Goal: Information Seeking & Learning: Learn about a topic

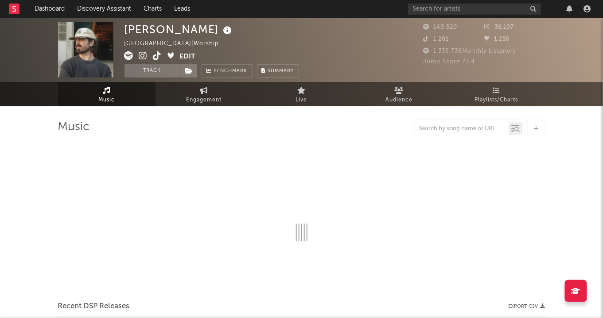
select select "6m"
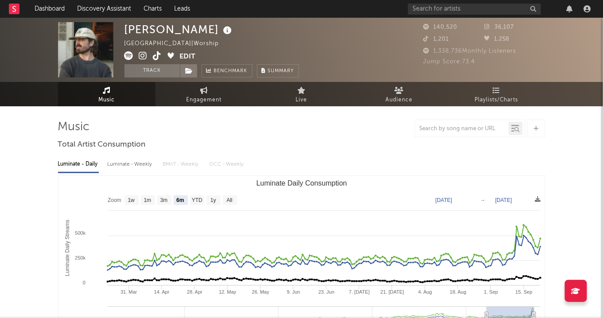
click at [145, 166] on div "Luminate - Weekly" at bounding box center [131, 164] width 47 height 15
select select "6m"
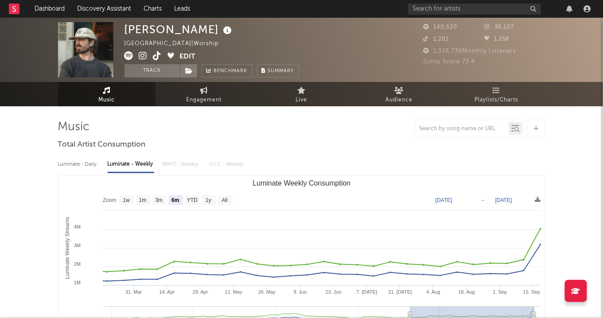
click at [89, 159] on div "Luminate - Daily" at bounding box center [78, 164] width 41 height 15
select select "6m"
